Goal: Navigation & Orientation: Find specific page/section

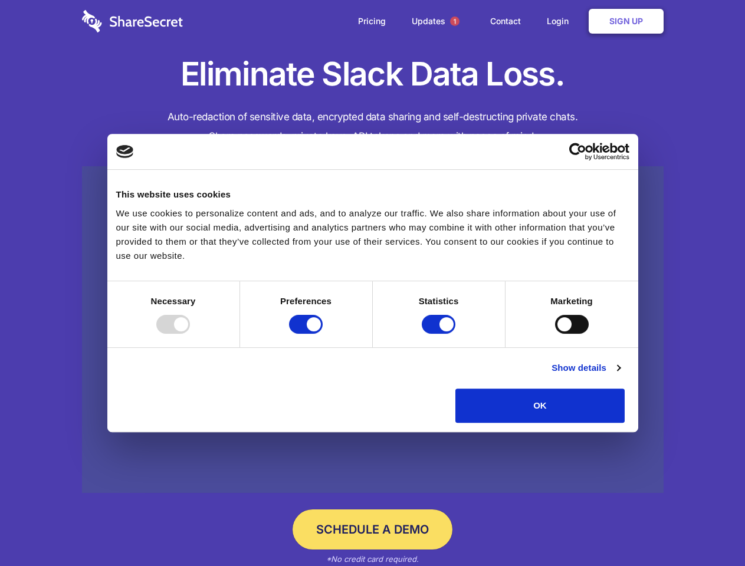
click at [190, 334] on div at bounding box center [173, 324] width 34 height 19
click at [323, 334] on input "Preferences" at bounding box center [306, 324] width 34 height 19
checkbox input "false"
click at [440, 334] on input "Statistics" at bounding box center [439, 324] width 34 height 19
checkbox input "false"
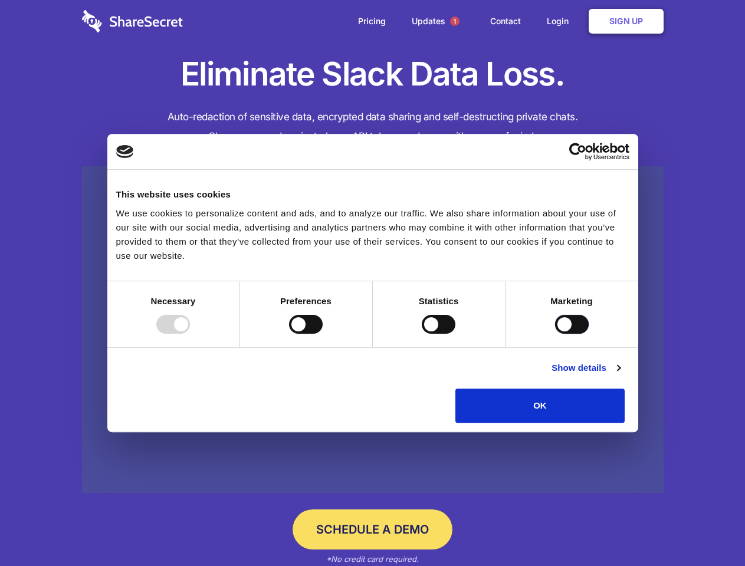
click at [555, 334] on input "Marketing" at bounding box center [572, 324] width 34 height 19
checkbox input "true"
click at [620, 375] on link "Show details" at bounding box center [585, 368] width 68 height 14
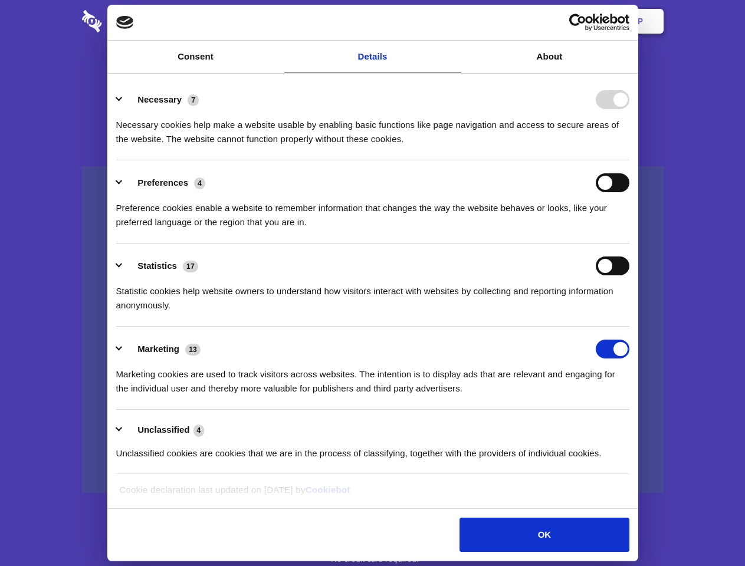
click at [629, 160] on li "Necessary 7 Necessary cookies help make a website usable by enabling basic func…" at bounding box center [372, 118] width 513 height 83
click at [454, 21] on span "1" at bounding box center [454, 21] width 9 height 9
